Goal: Information Seeking & Learning: Learn about a topic

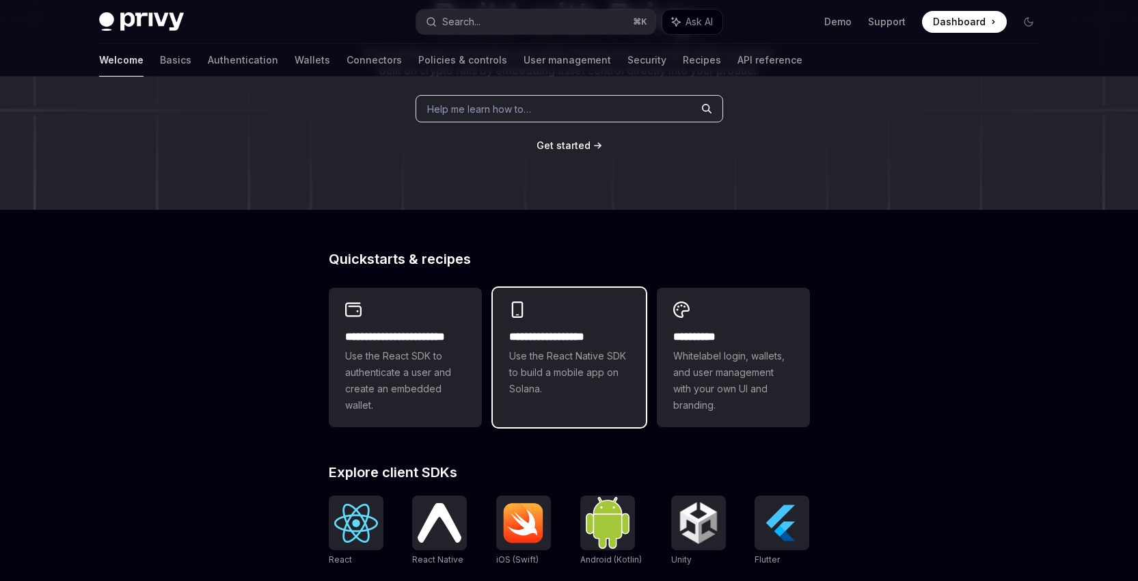
scroll to position [180, 0]
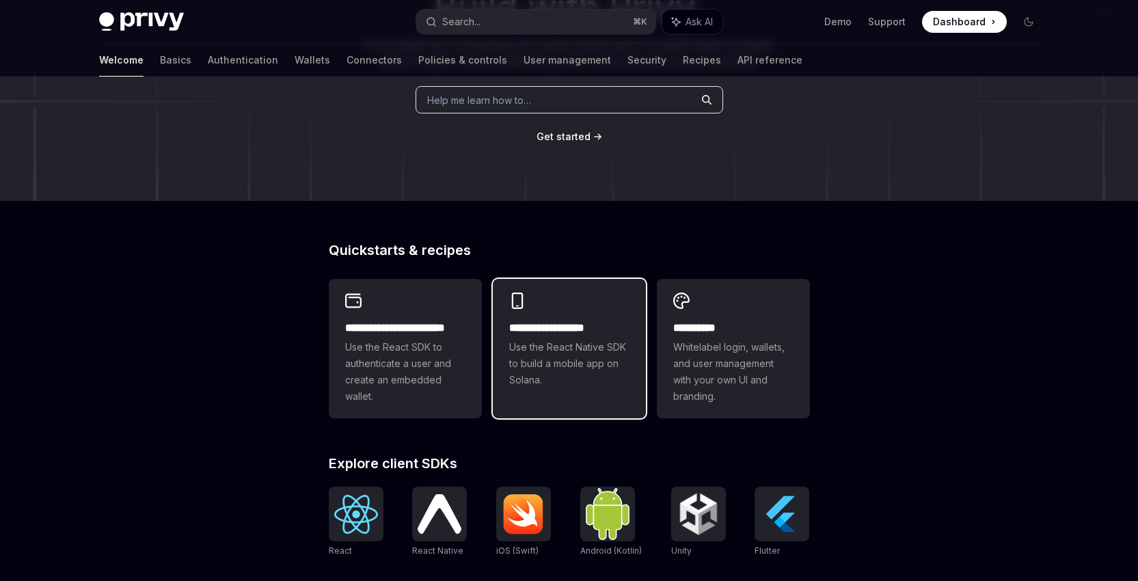
click at [596, 384] on span "Use the React Native SDK to build a mobile app on Solana." at bounding box center [569, 363] width 120 height 49
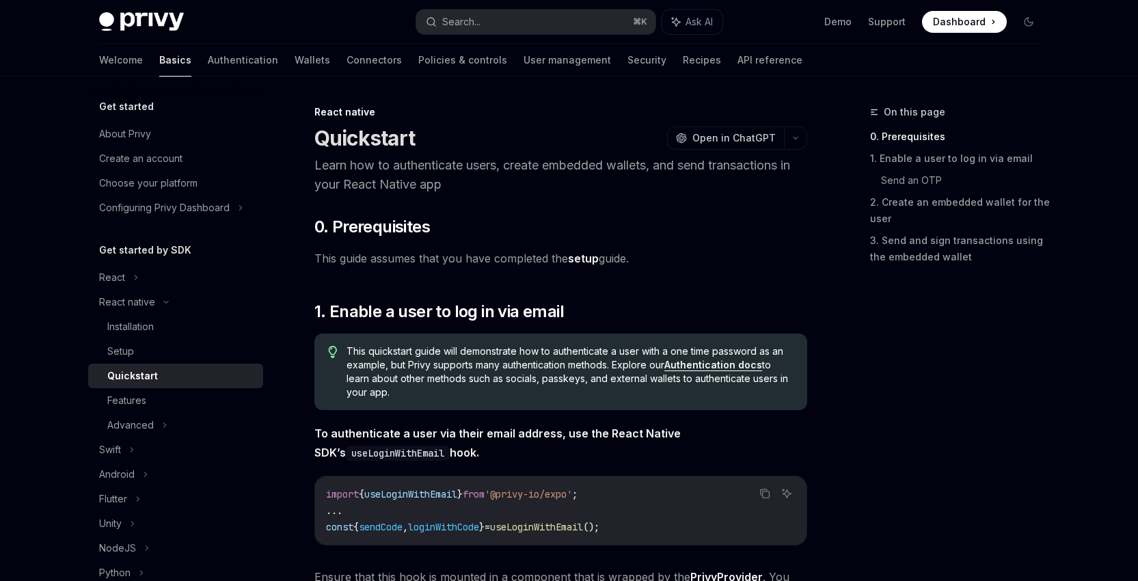
click at [780, 254] on span "This guide assumes that you have completed the setup guide." at bounding box center [560, 258] width 493 height 19
click at [147, 327] on div "Installation" at bounding box center [130, 327] width 46 height 16
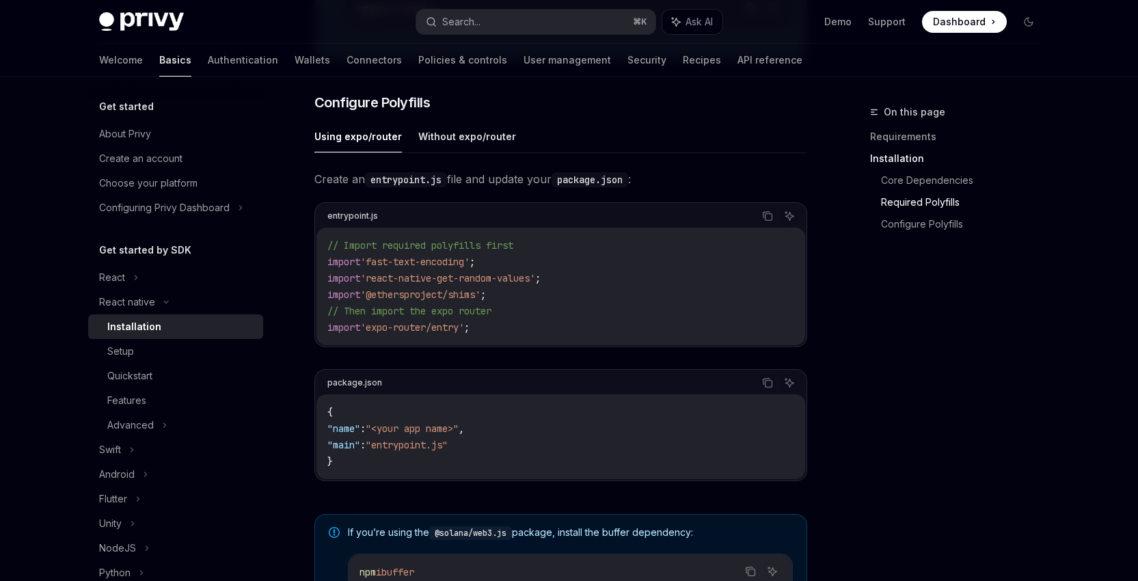
scroll to position [982, 0]
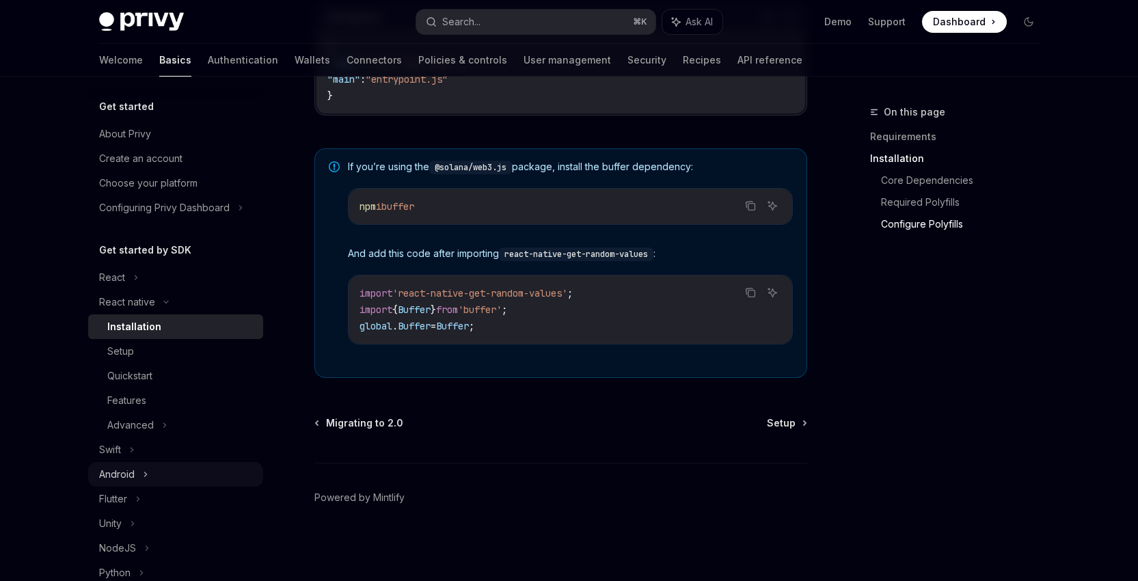
click at [202, 481] on div "Android" at bounding box center [175, 474] width 175 height 25
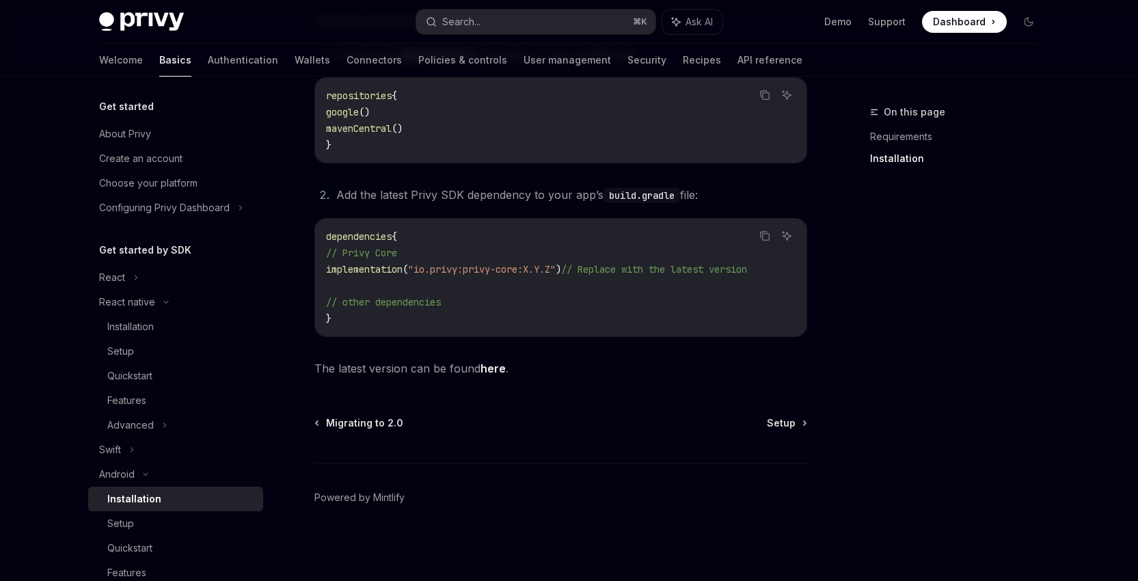
scroll to position [308, 0]
click at [489, 370] on link "here" at bounding box center [493, 369] width 25 height 14
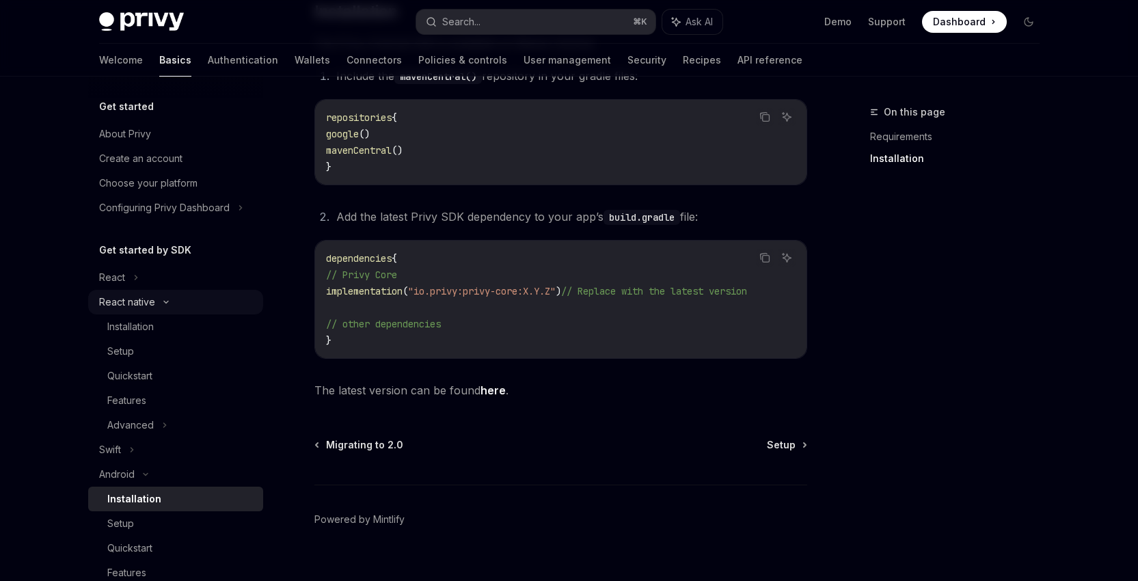
scroll to position [240, 0]
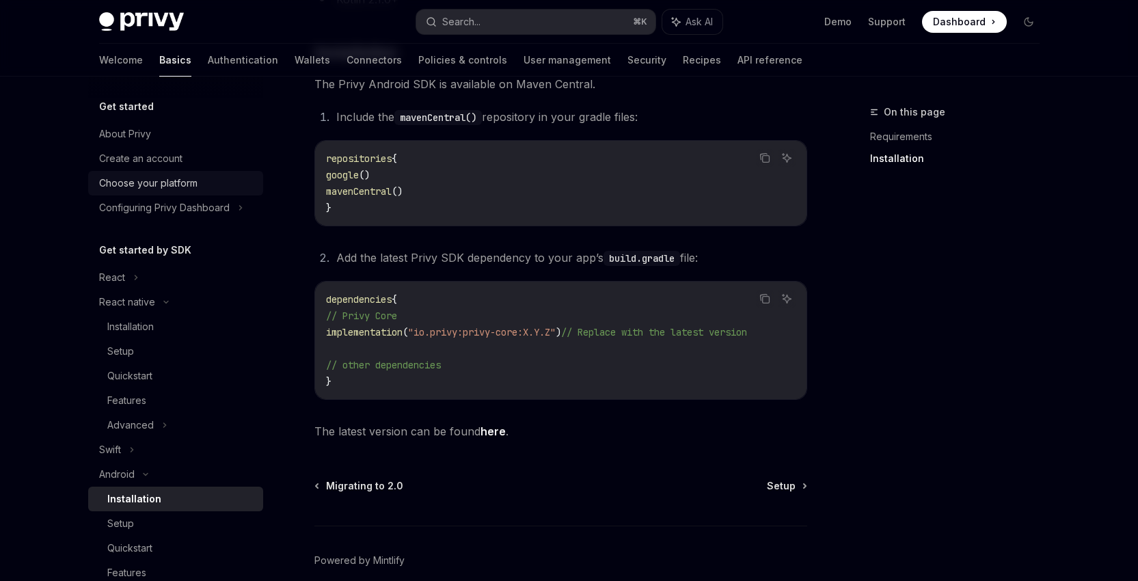
click at [170, 185] on div "Choose your platform" at bounding box center [148, 183] width 98 height 16
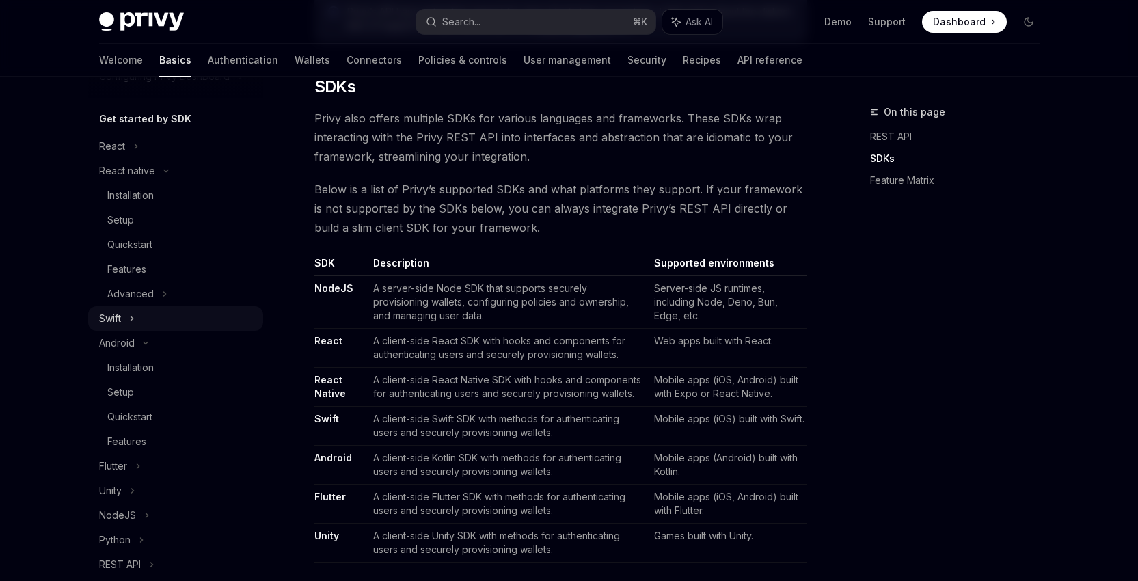
scroll to position [135, 0]
click at [157, 407] on div "Quickstart" at bounding box center [181, 413] width 148 height 16
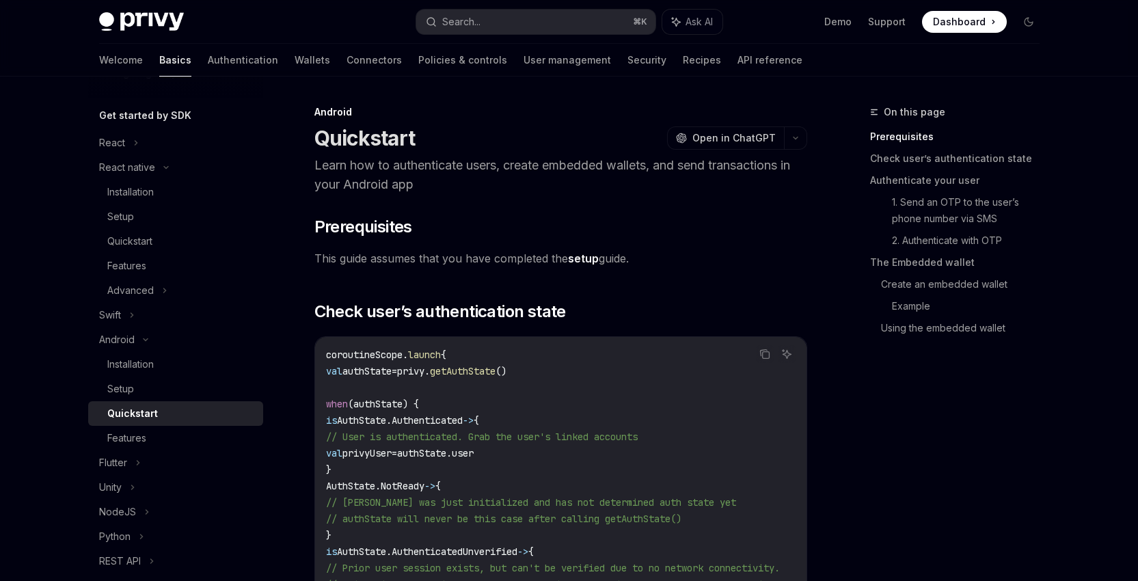
click at [226, 56] on div "Welcome Basics Authentication Wallets Connectors Policies & controls User manag…" at bounding box center [450, 60] width 703 height 33
click at [295, 62] on link "Wallets" at bounding box center [313, 60] width 36 height 33
type textarea "*"
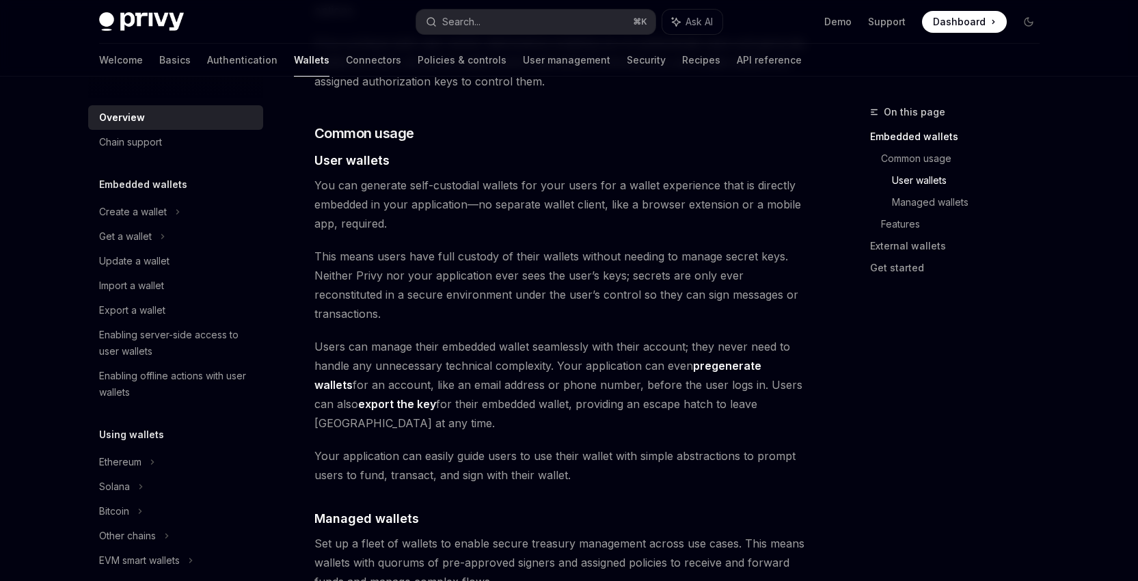
scroll to position [900, 0]
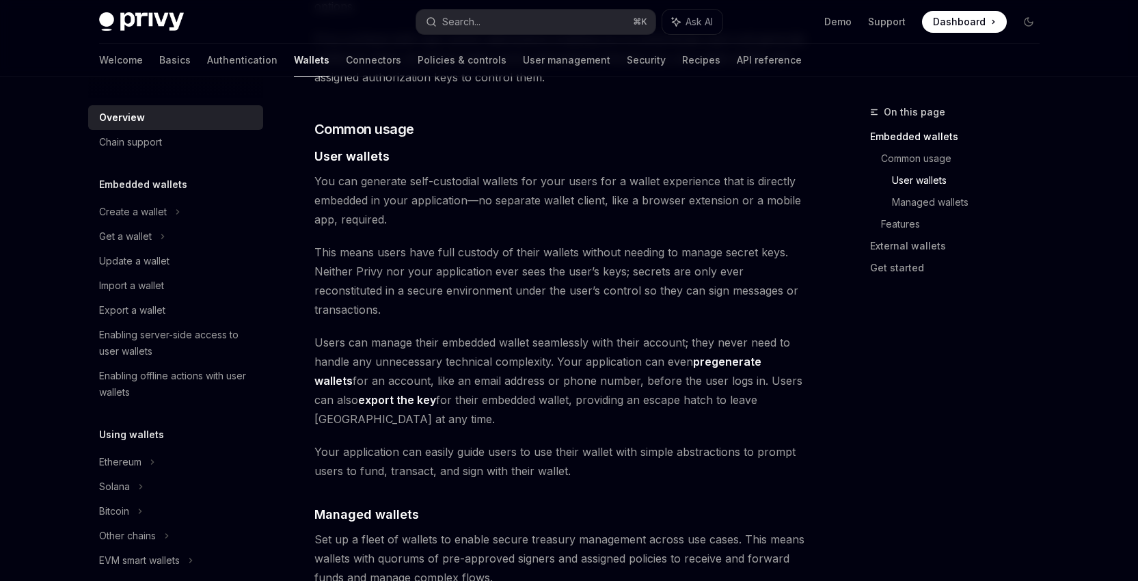
click at [609, 195] on span "You can generate self-custodial wallets for your users for a wallet experience …" at bounding box center [560, 200] width 493 height 57
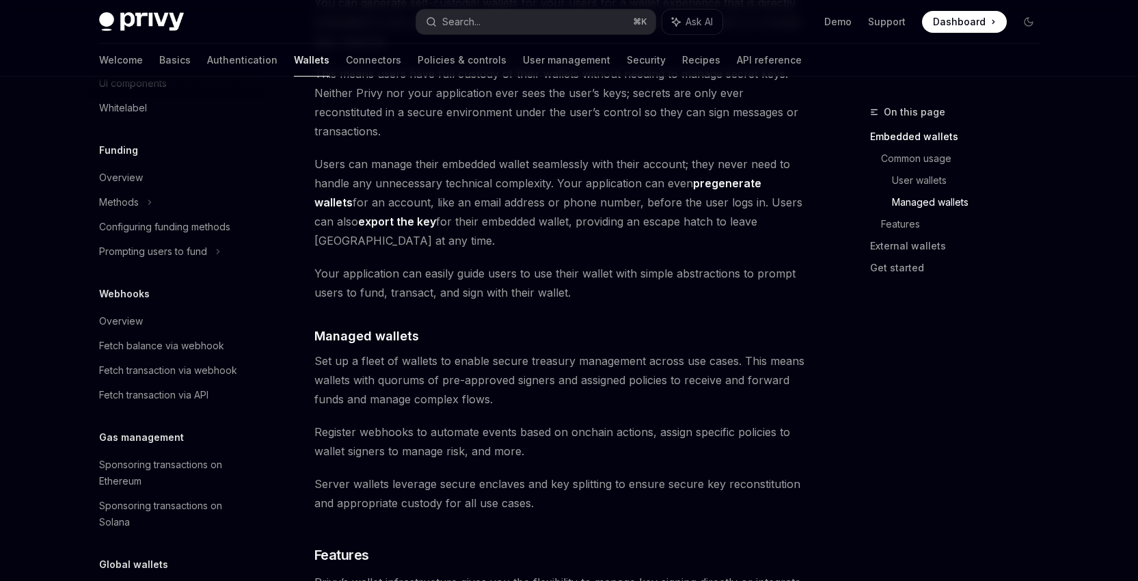
scroll to position [602, 0]
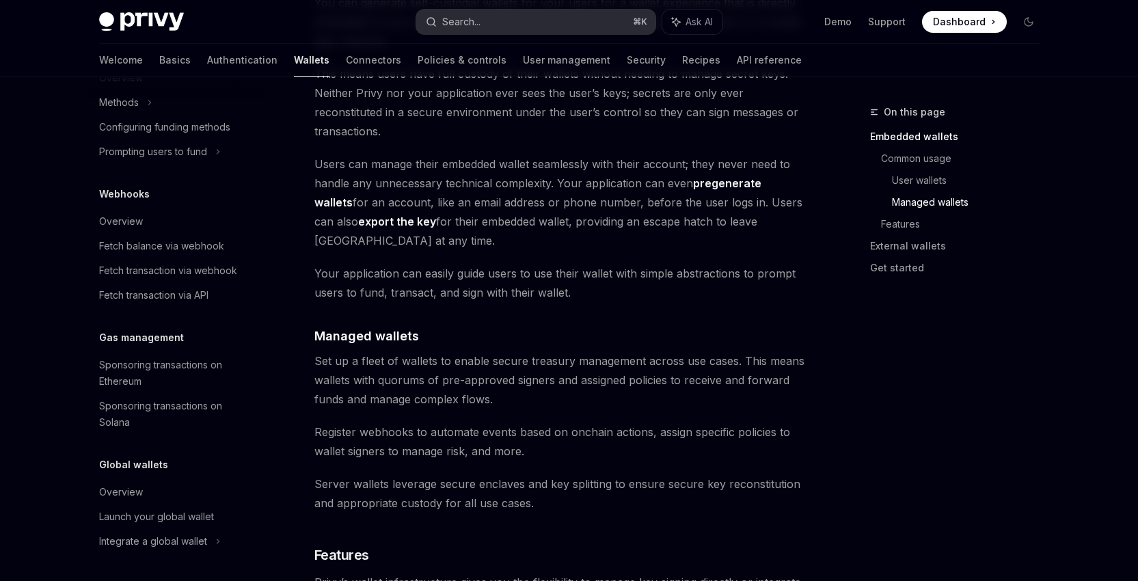
click at [571, 17] on button "Search... ⌘ K" at bounding box center [535, 22] width 239 height 25
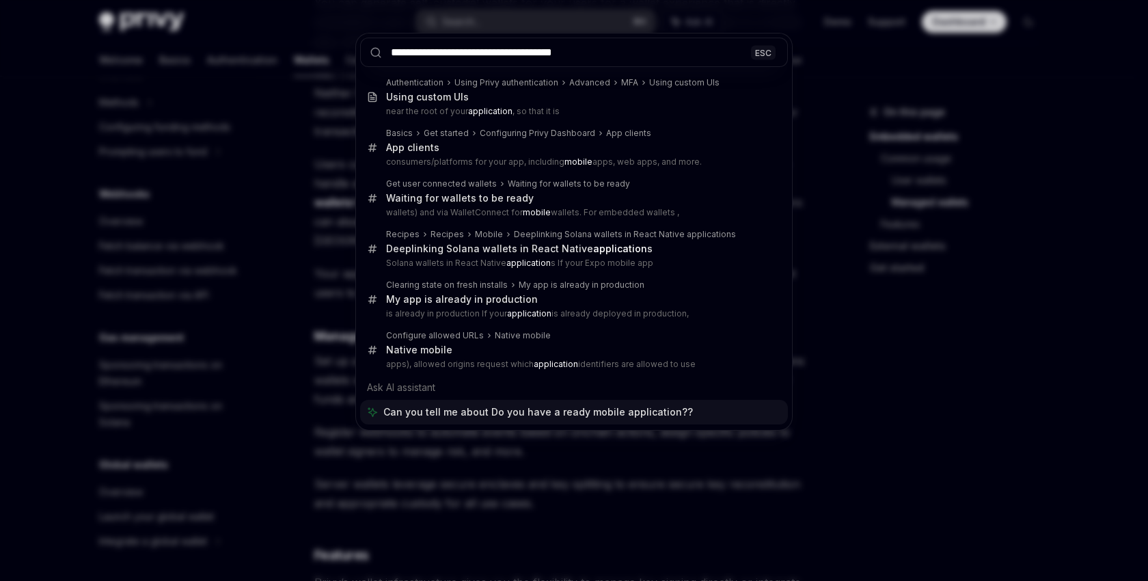
type input "**********"
type textarea "*"
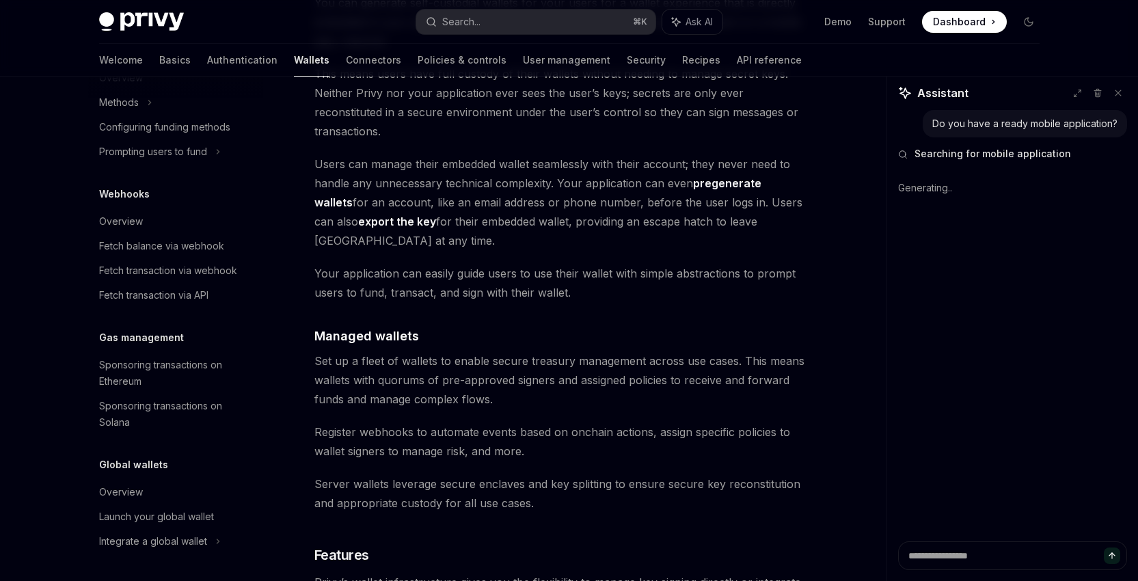
type textarea "*"
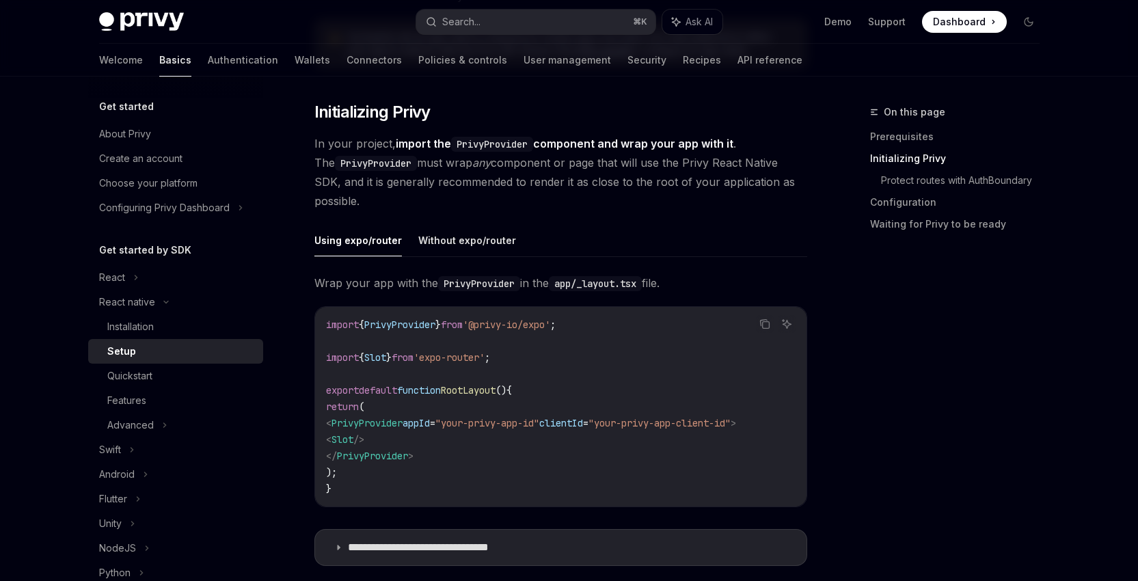
scroll to position [233, 0]
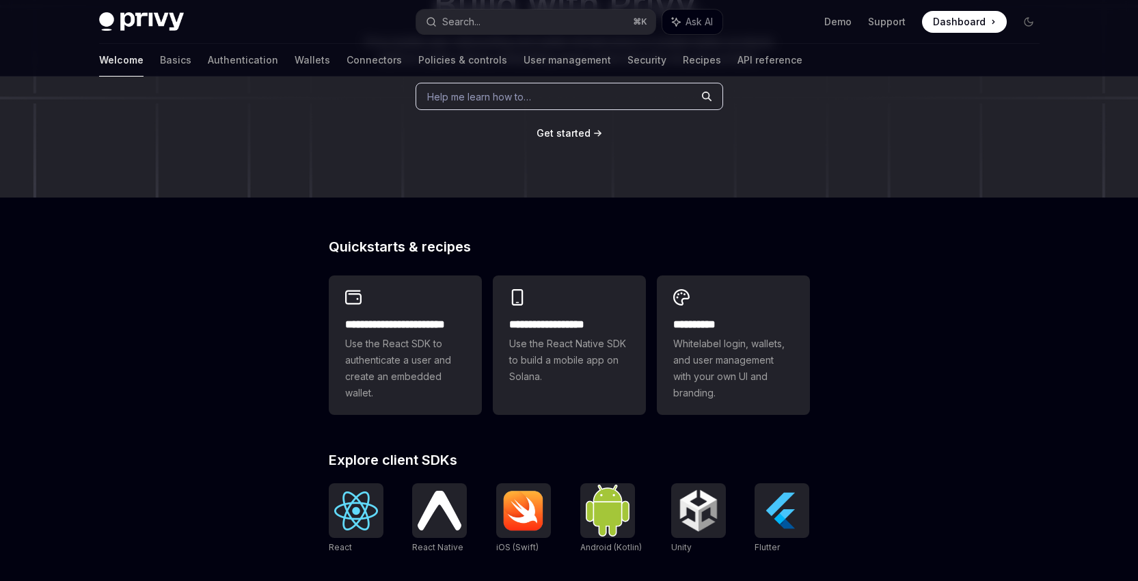
scroll to position [234, 0]
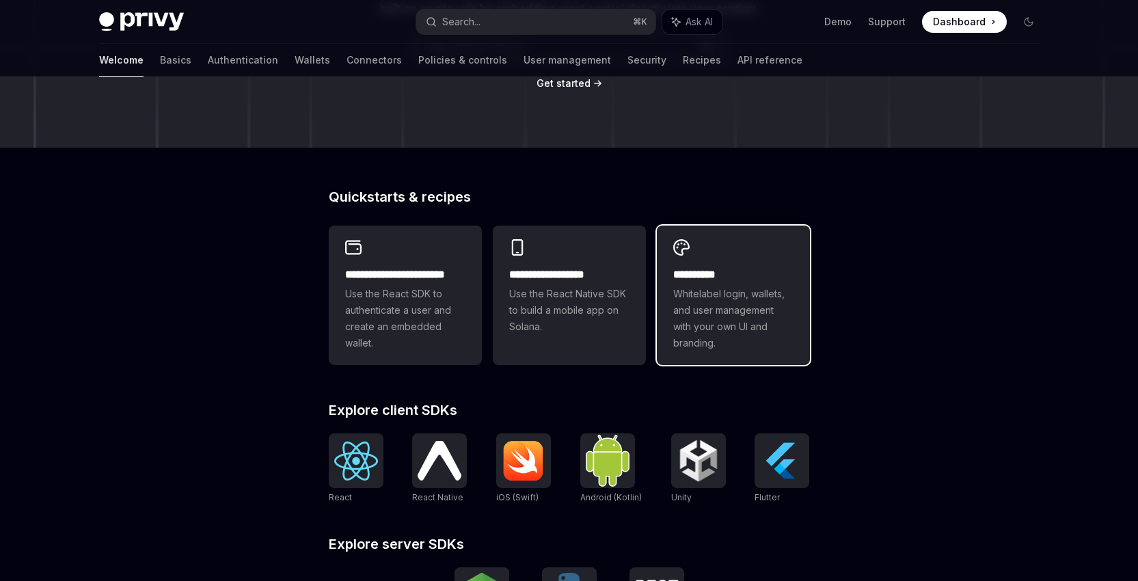
click at [686, 303] on span "Whitelabel login, wallets, and user management with your own UI and branding." at bounding box center [733, 319] width 120 height 66
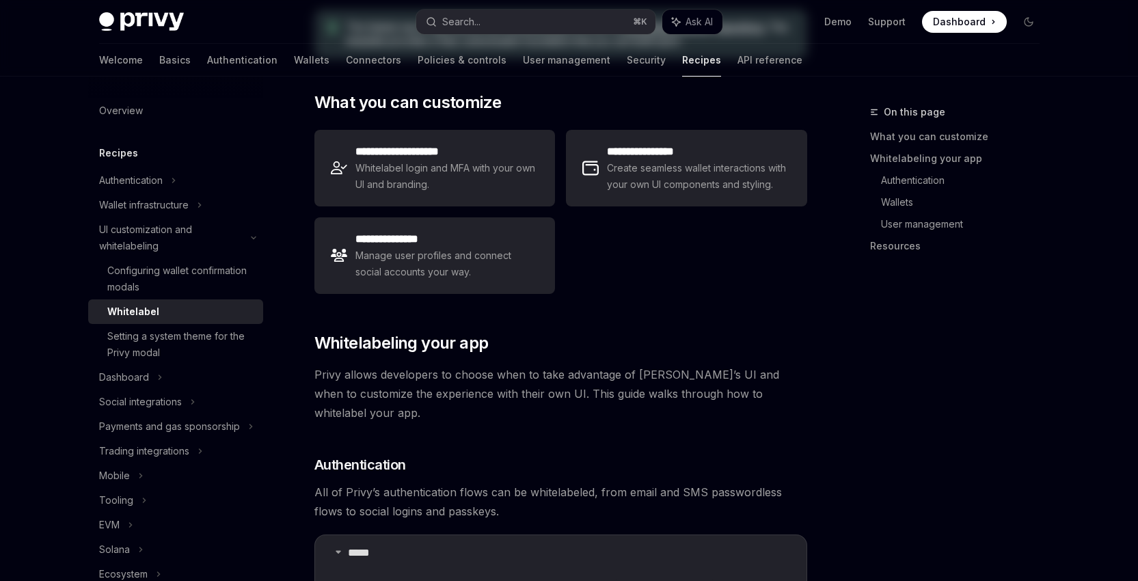
type textarea "*"
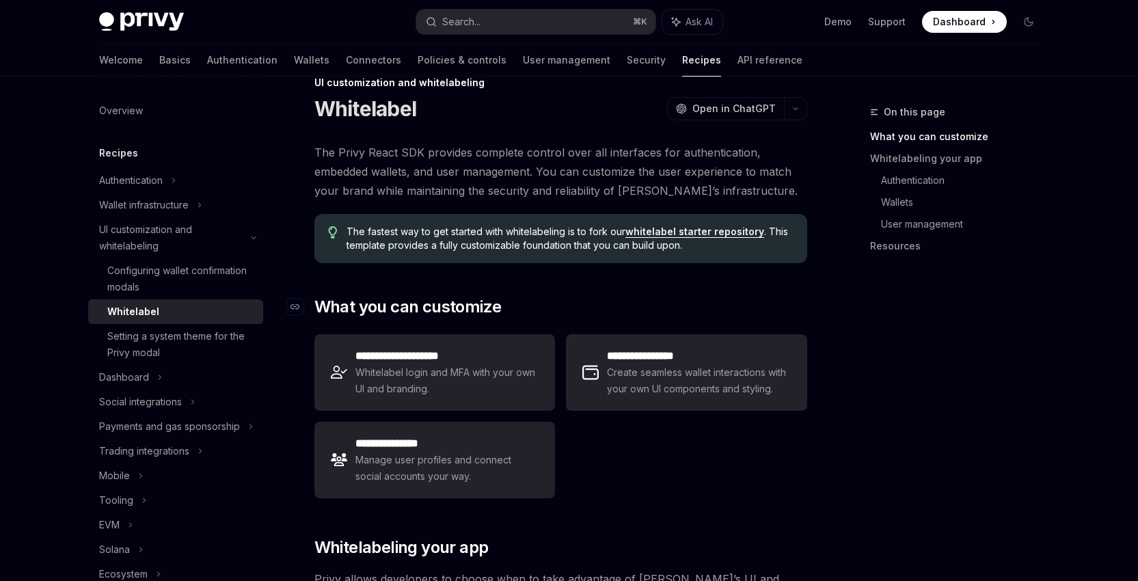
scroll to position [31, 0]
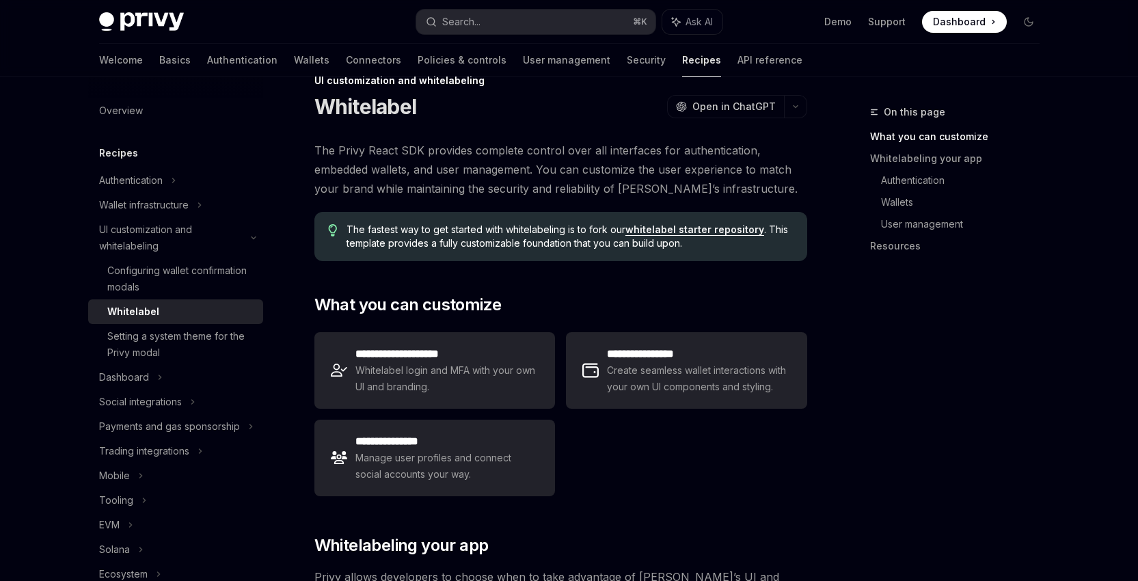
click at [723, 230] on link "whitelabel starter repository" at bounding box center [694, 230] width 139 height 12
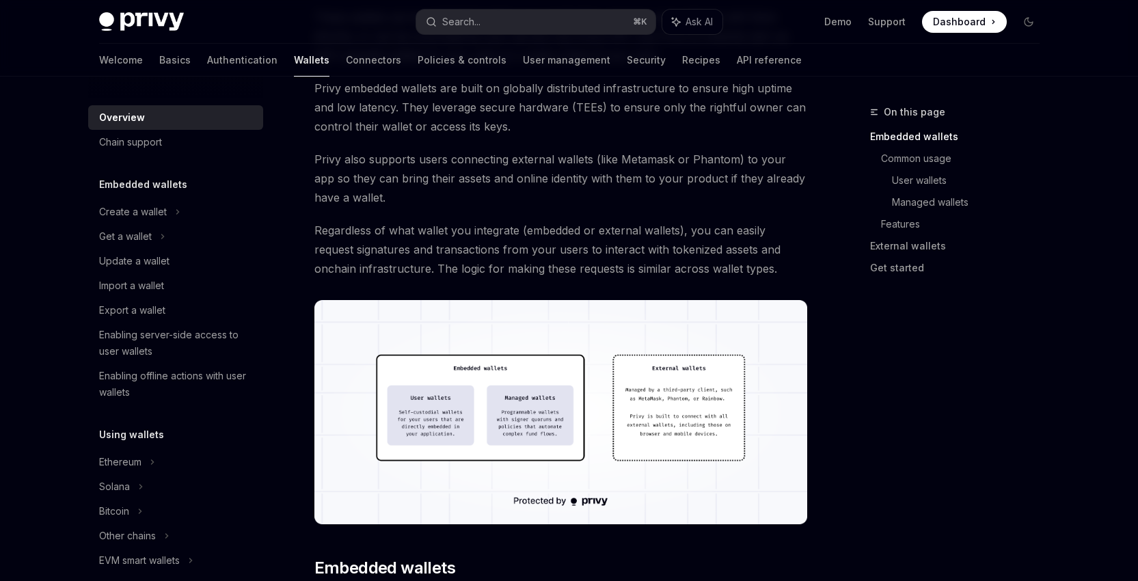
scroll to position [223, 0]
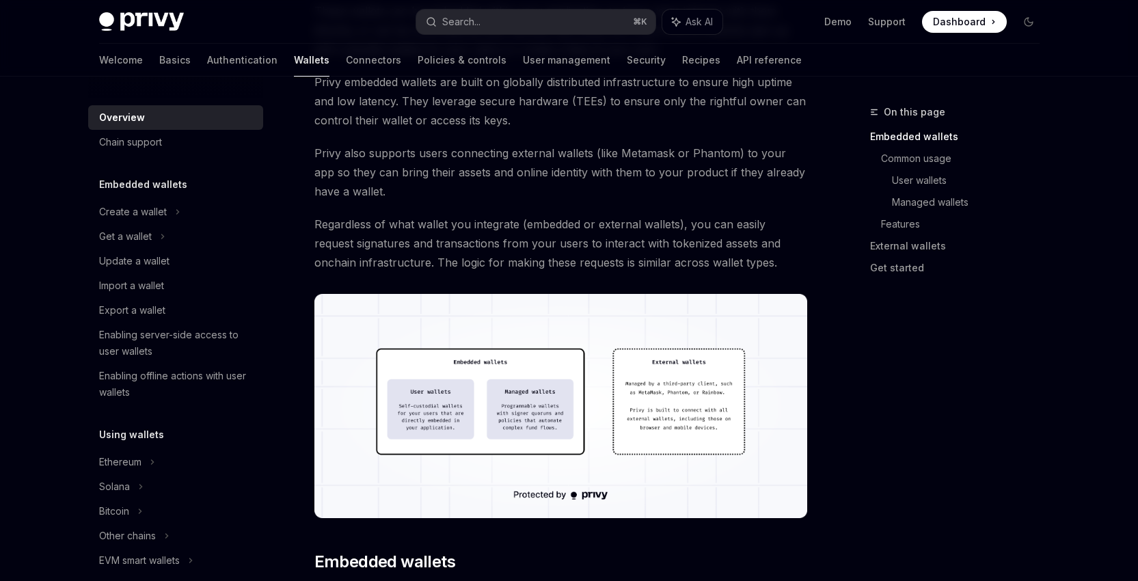
click at [1006, 375] on div "On this page Embedded wallets Common usage User wallets Managed wallets Feature…" at bounding box center [947, 342] width 208 height 477
